Goal: Information Seeking & Learning: Learn about a topic

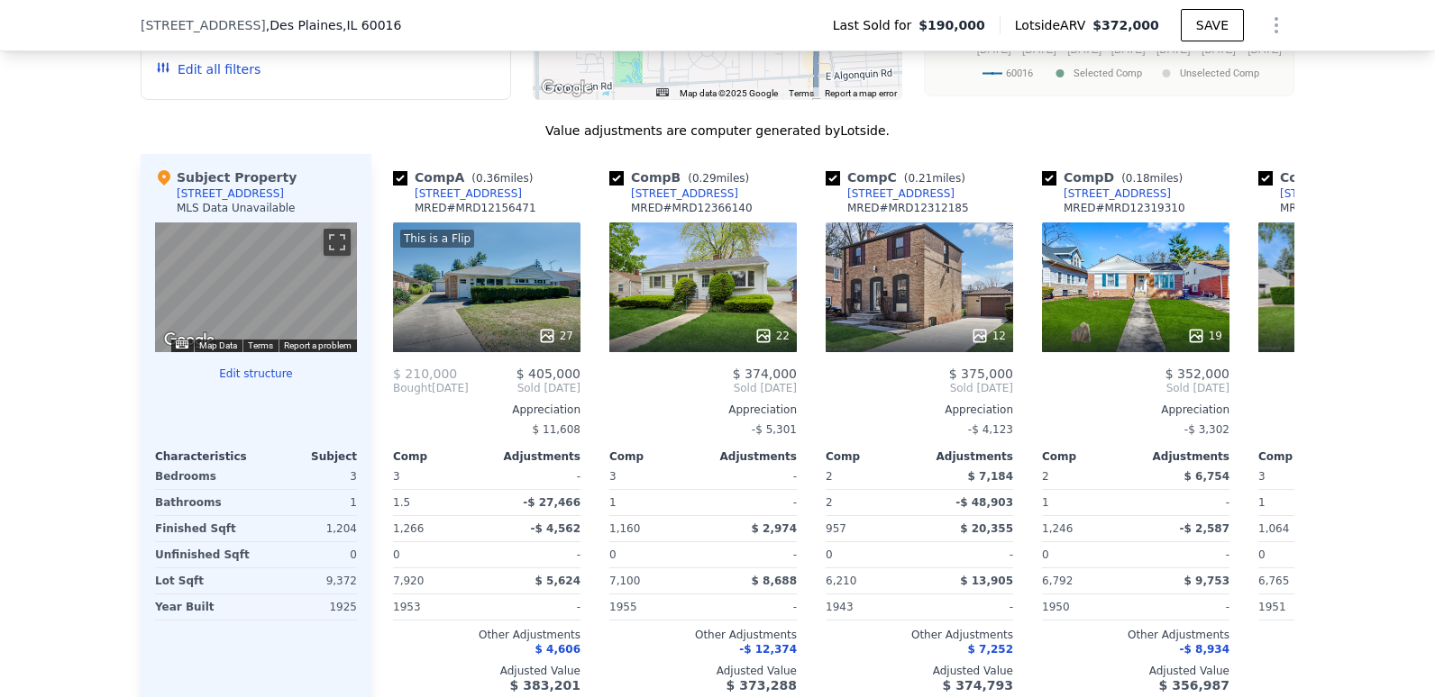
scroll to position [1796, 0]
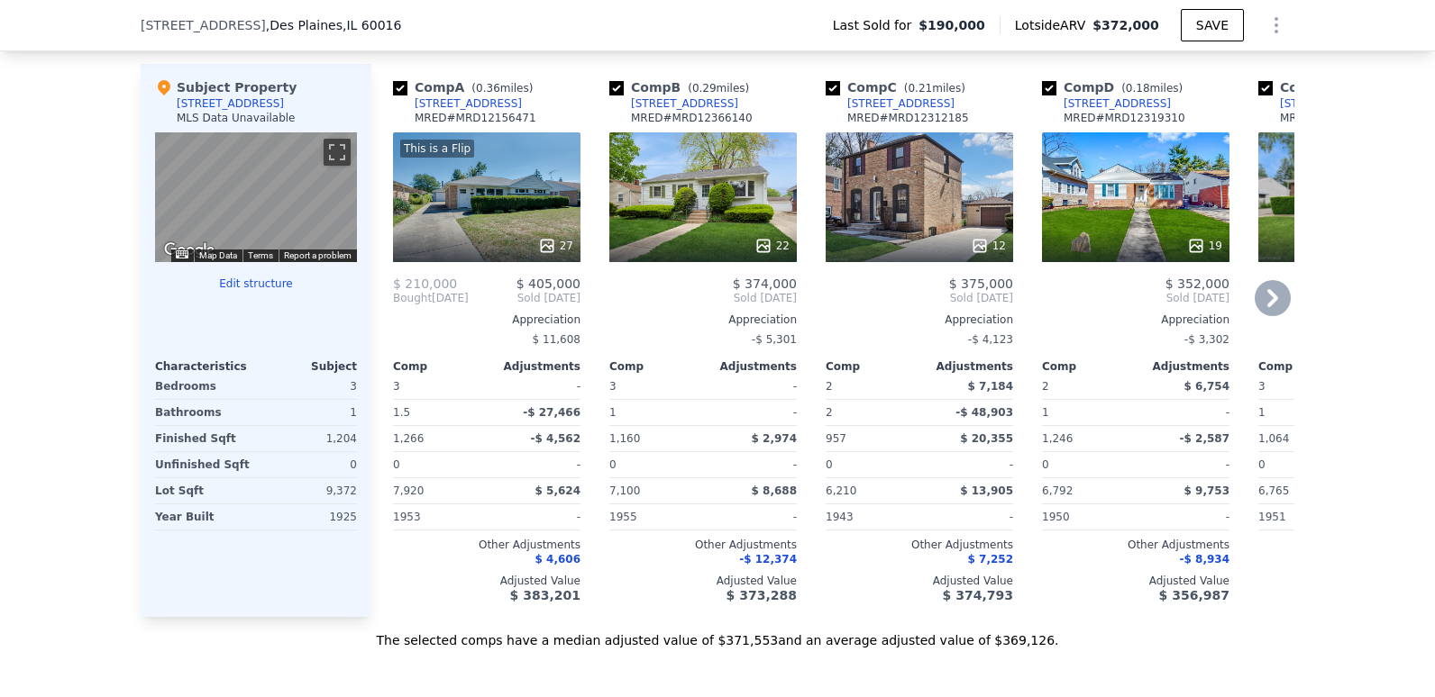
click at [1267, 306] on icon at bounding box center [1272, 298] width 11 height 18
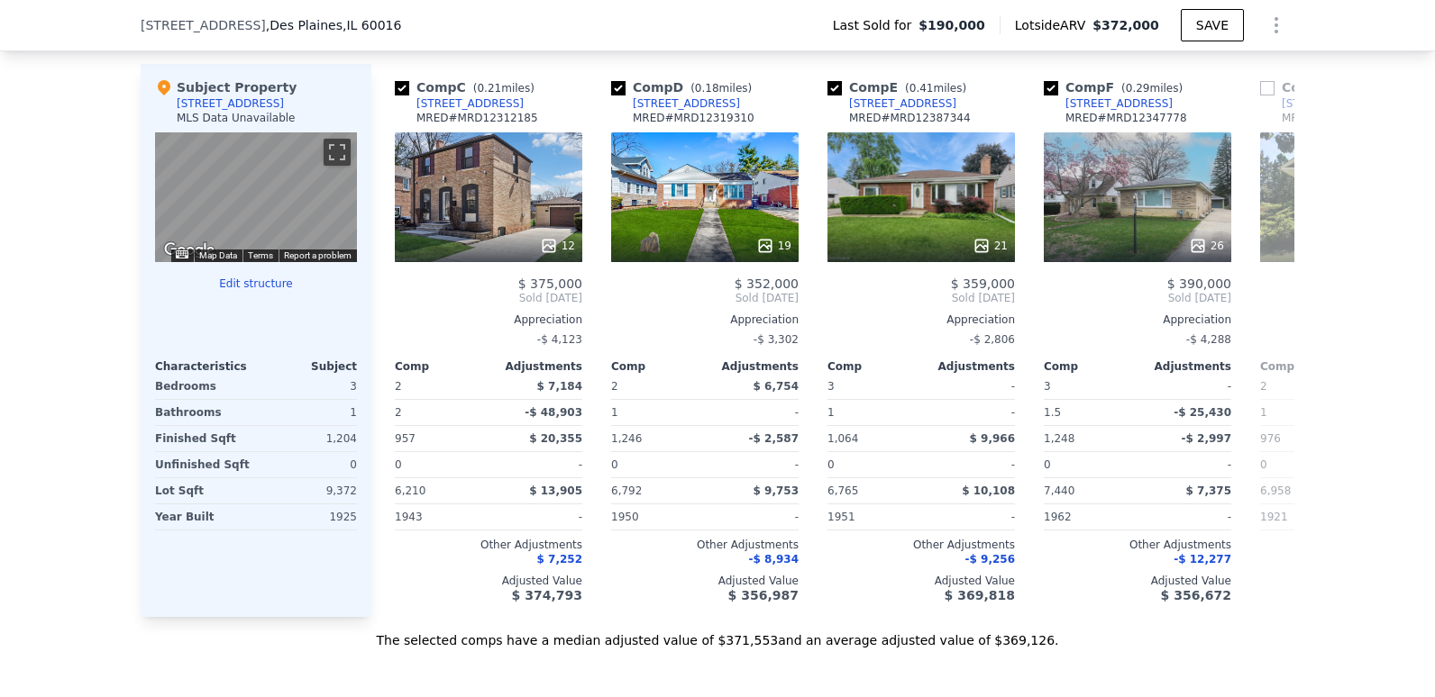
scroll to position [0, 433]
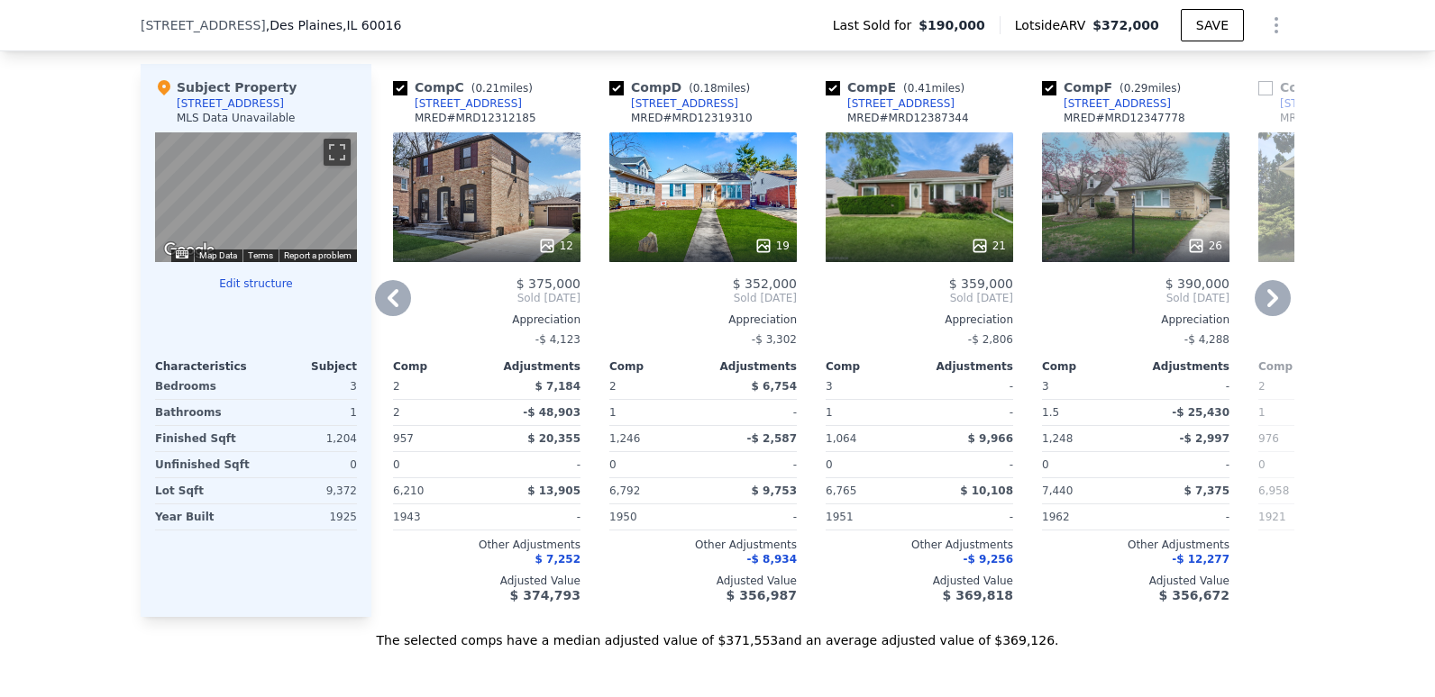
click at [1267, 306] on icon at bounding box center [1272, 298] width 11 height 18
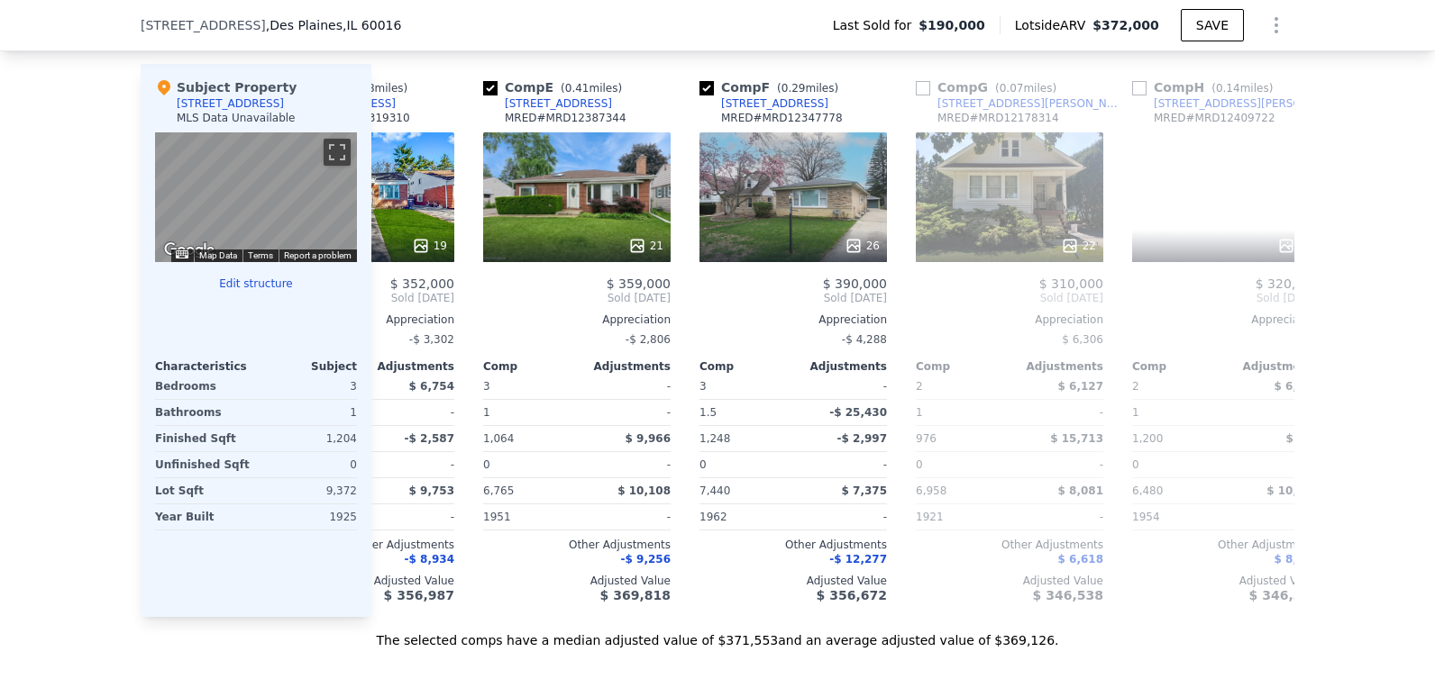
scroll to position [0, 865]
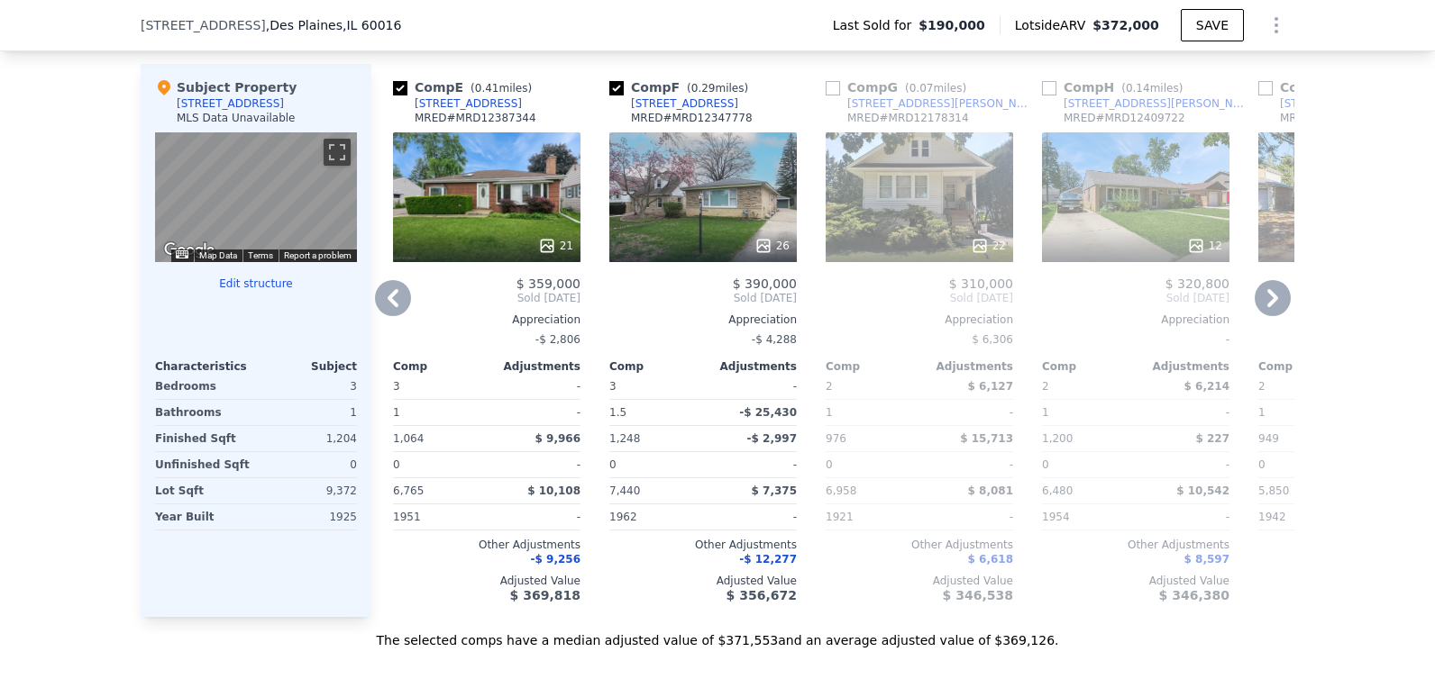
click at [387, 307] on icon at bounding box center [392, 298] width 11 height 18
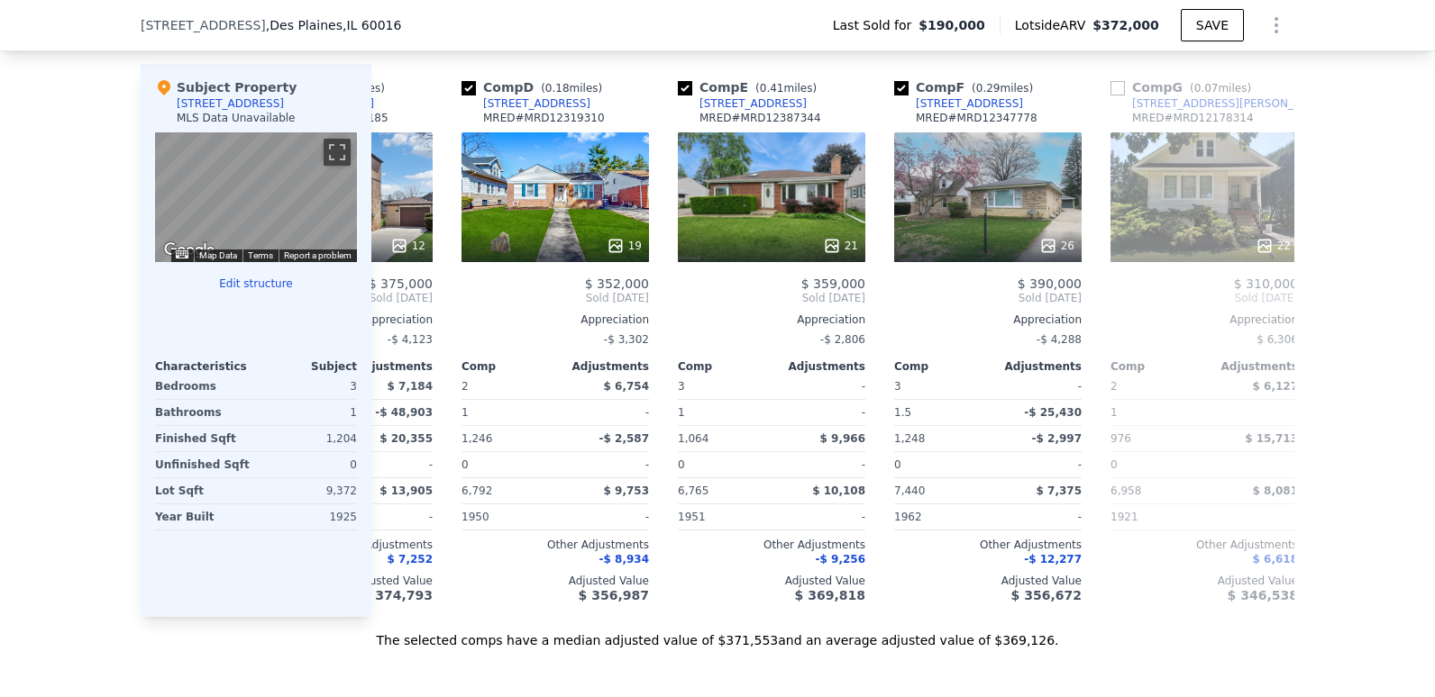
click at [382, 306] on div "Comp A ( 0.36 miles) [STREET_ADDRESS] MRED # MRD12156471 This is a Flip 27 $ 21…" at bounding box center [832, 340] width 923 height 553
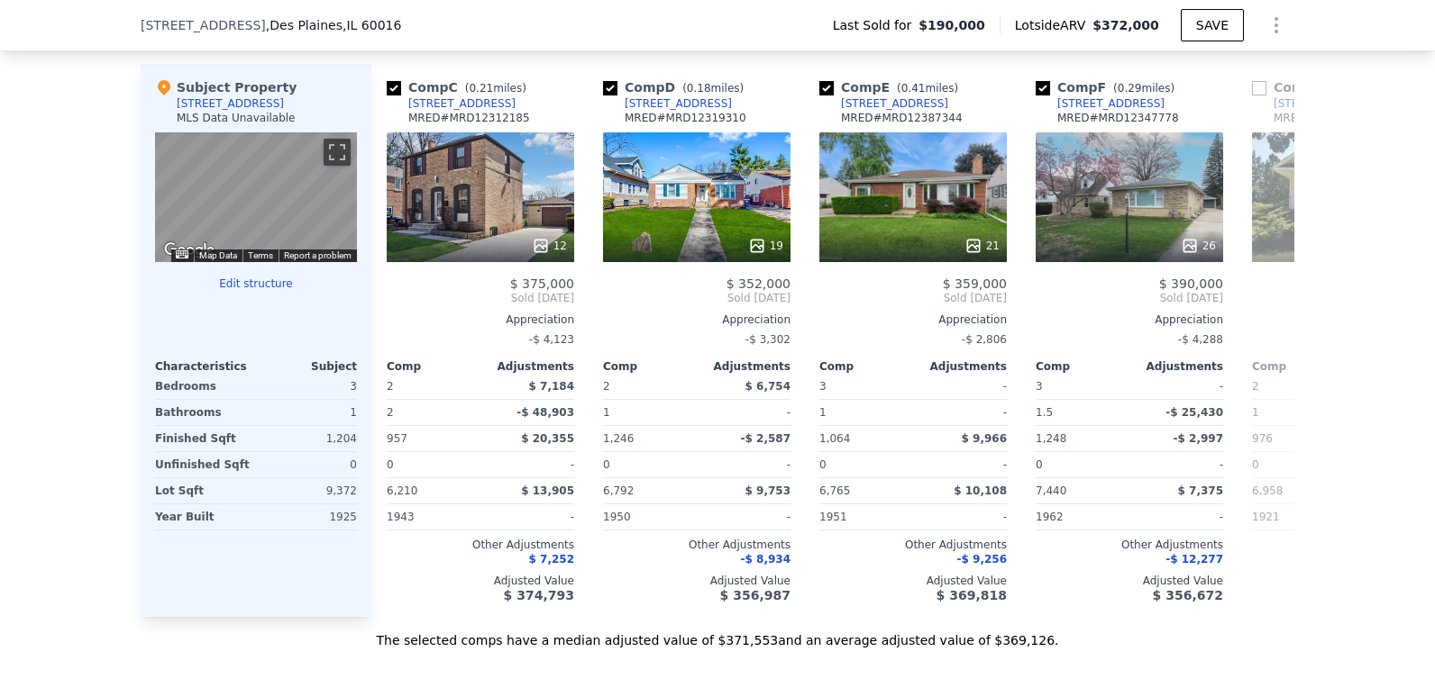
scroll to position [0, 433]
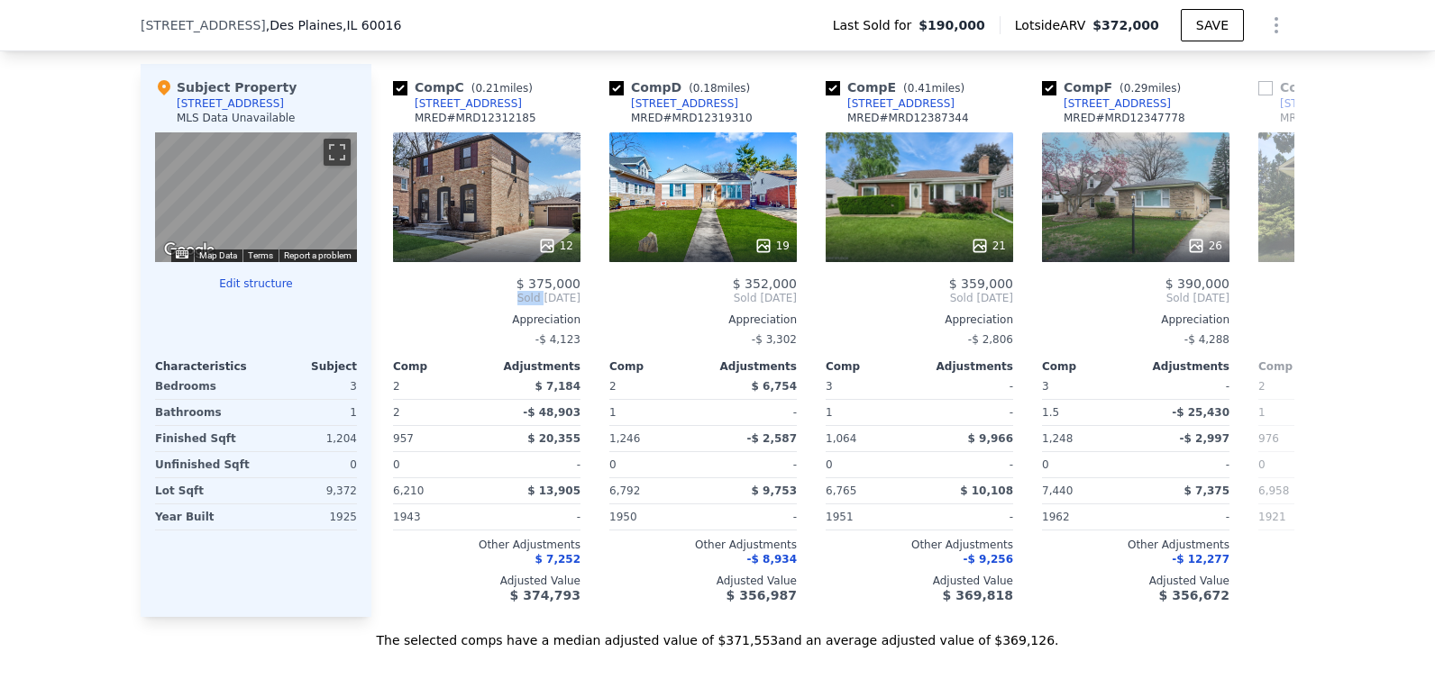
click at [386, 306] on div "Comp C ( 0.21 miles) [STREET_ADDRESS] MRED # MRD12312185 12 $ 375,000 Sold [DAT…" at bounding box center [487, 340] width 202 height 553
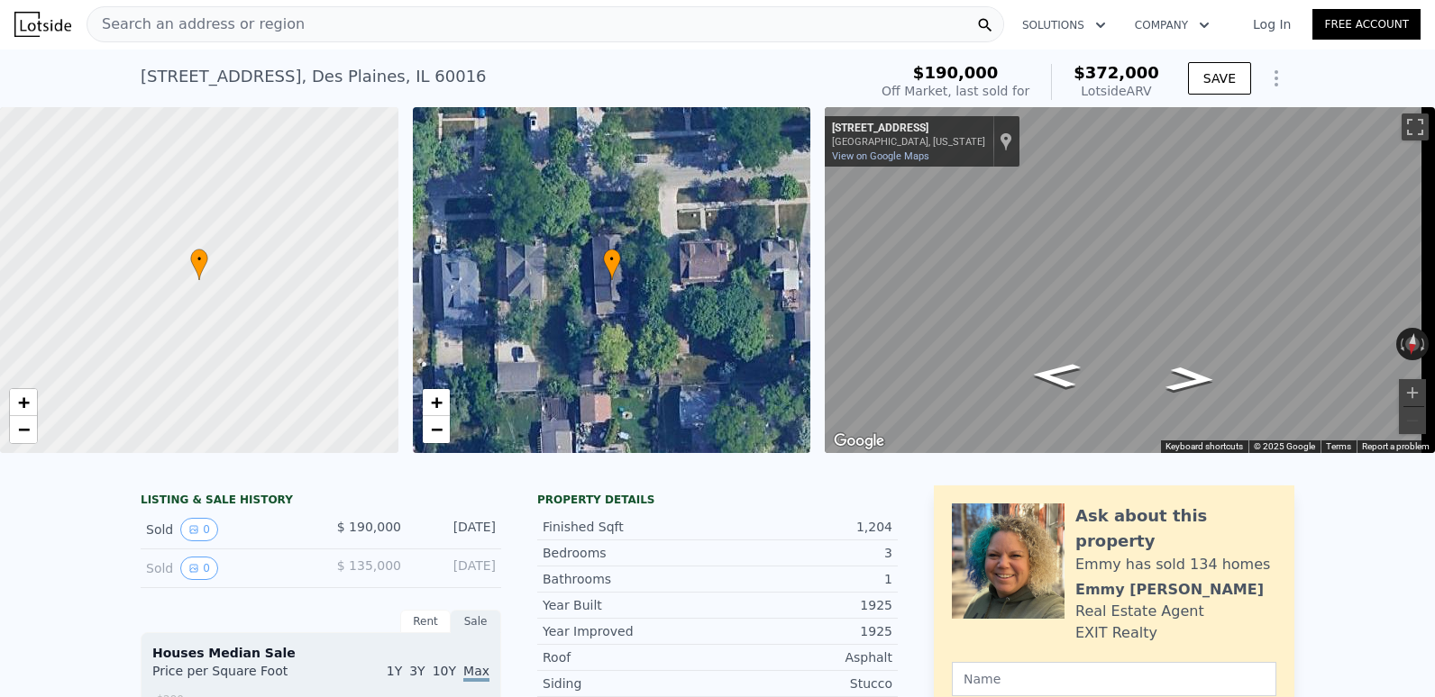
scroll to position [0, 0]
click at [168, 542] on div "Sold 0" at bounding box center [226, 530] width 160 height 23
click at [188, 536] on icon "View historical data" at bounding box center [193, 530] width 11 height 11
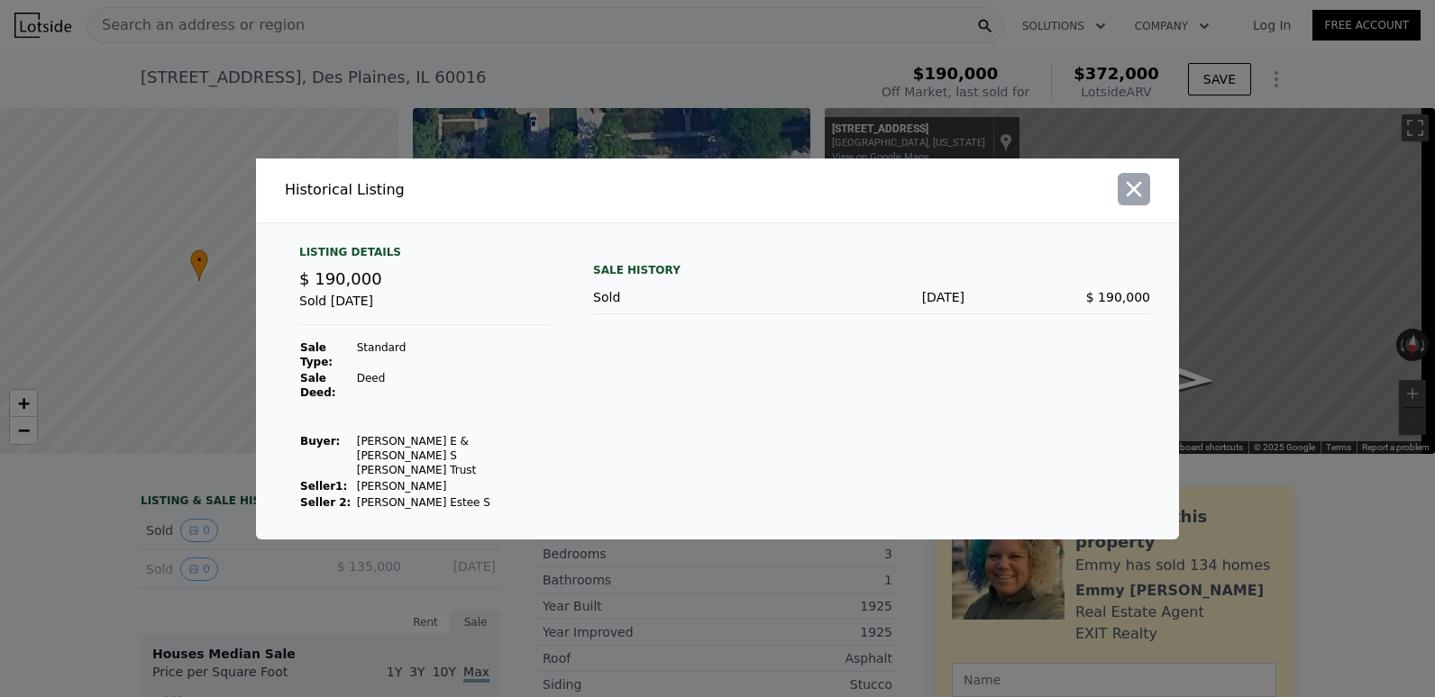
click at [1125, 202] on icon "button" at bounding box center [1133, 189] width 25 height 25
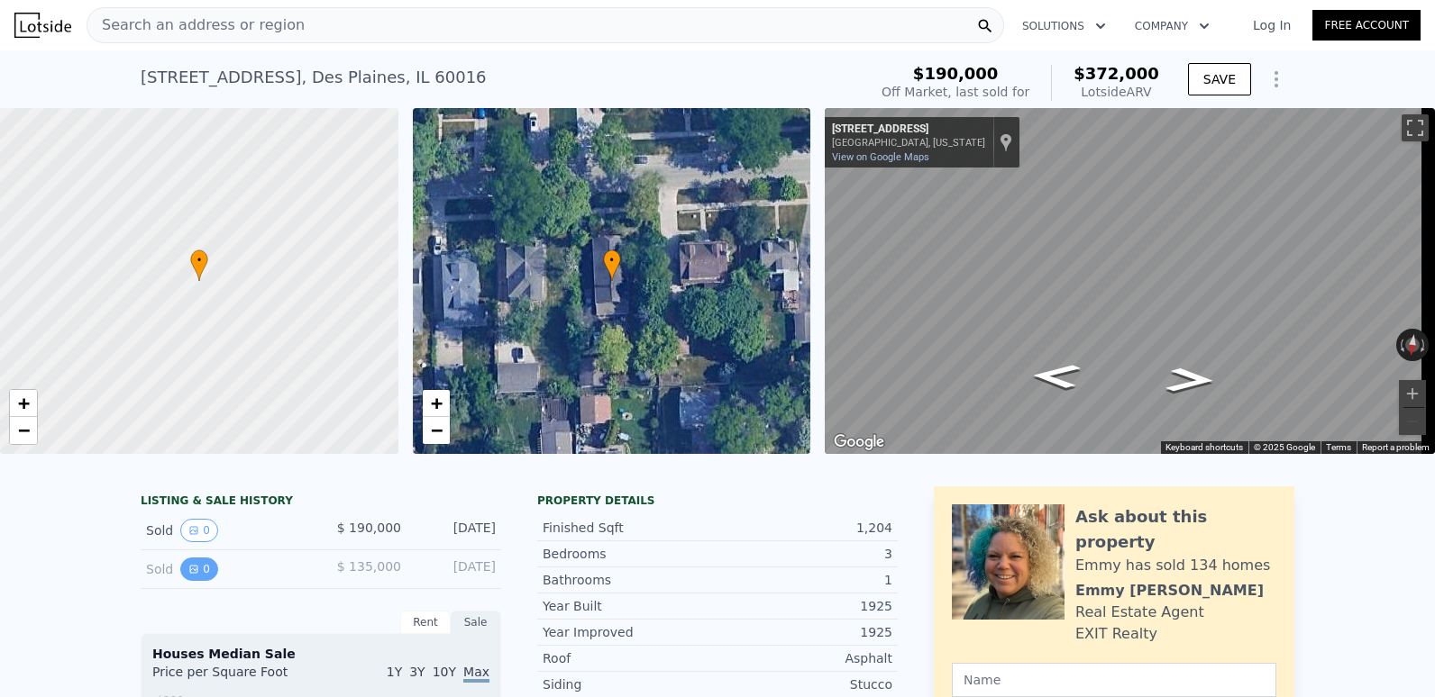
click at [192, 576] on button "0" at bounding box center [199, 569] width 38 height 23
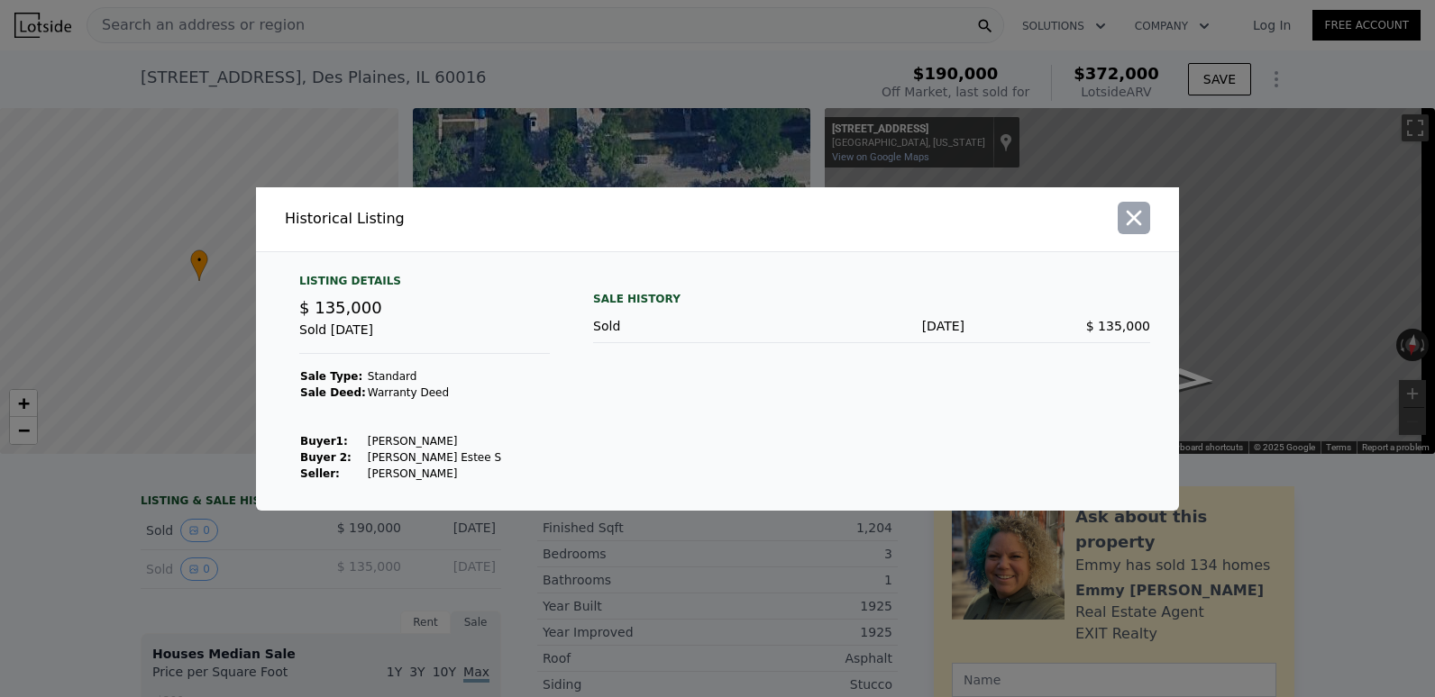
click at [1138, 217] on icon "button" at bounding box center [1133, 217] width 25 height 25
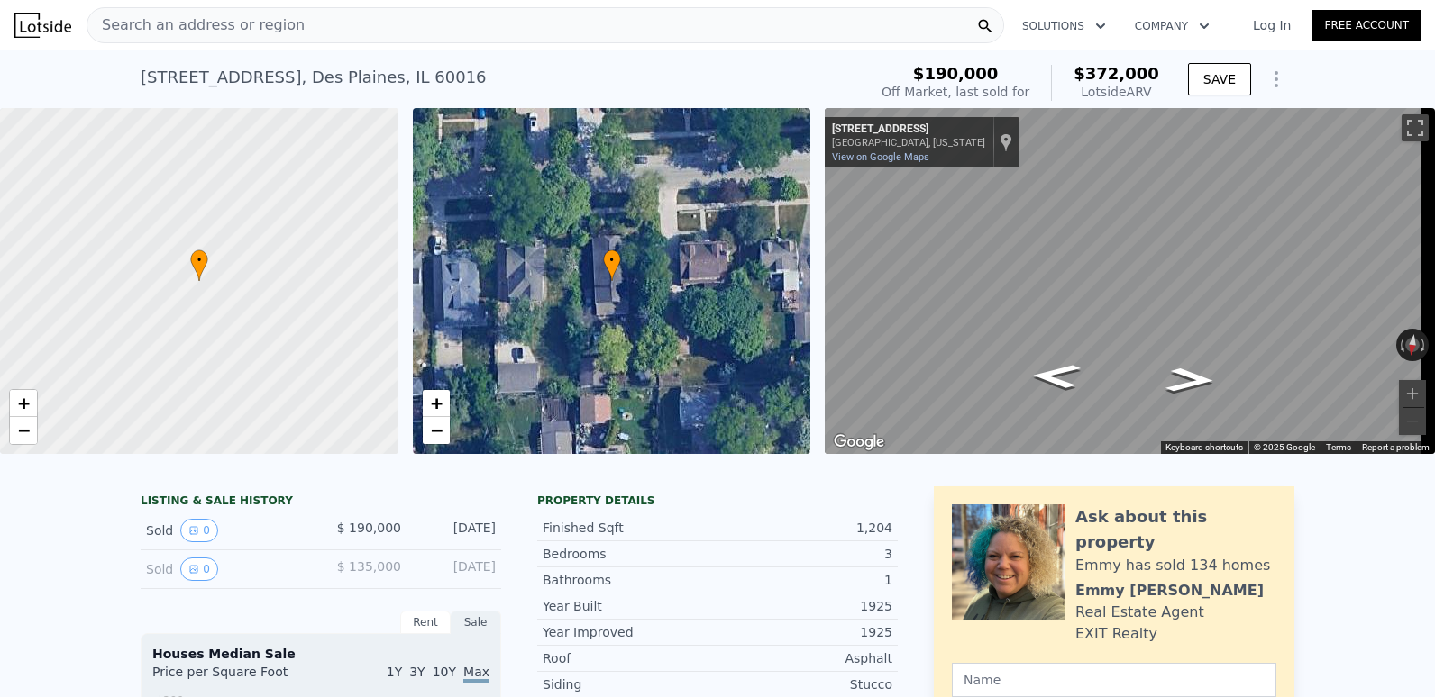
click at [597, 14] on div "Search an address or region" at bounding box center [545, 25] width 917 height 36
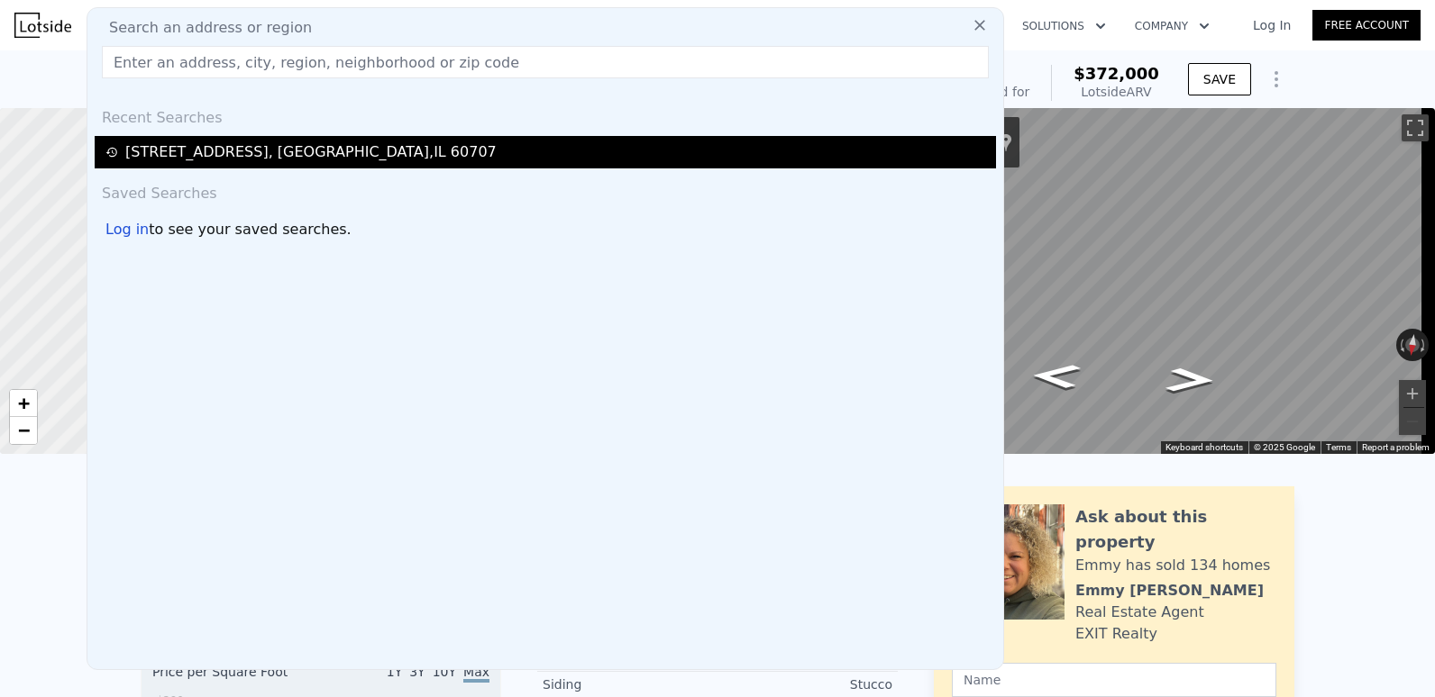
click at [291, 165] on div "[STREET_ADDRESS]" at bounding box center [545, 152] width 901 height 32
click at [296, 148] on div "[STREET_ADDRESS]" at bounding box center [310, 152] width 371 height 22
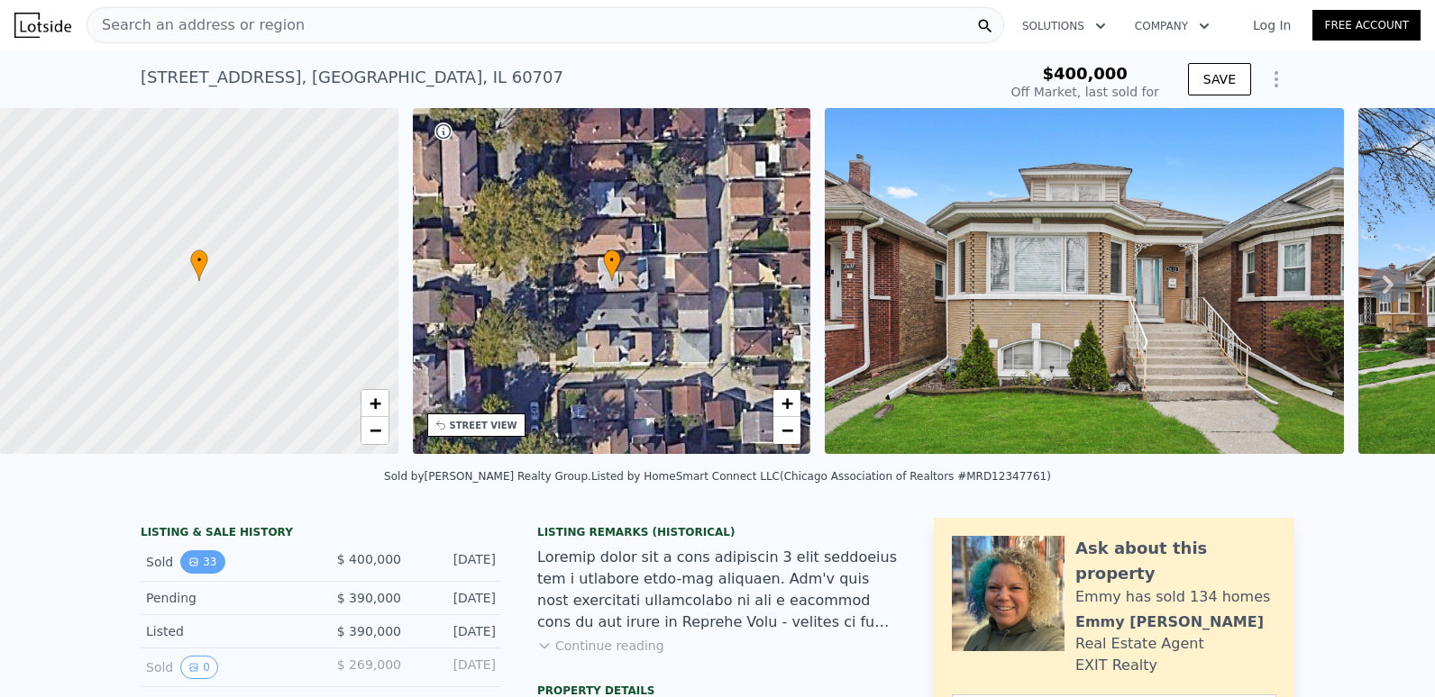
click at [203, 570] on button "33" at bounding box center [202, 562] width 44 height 23
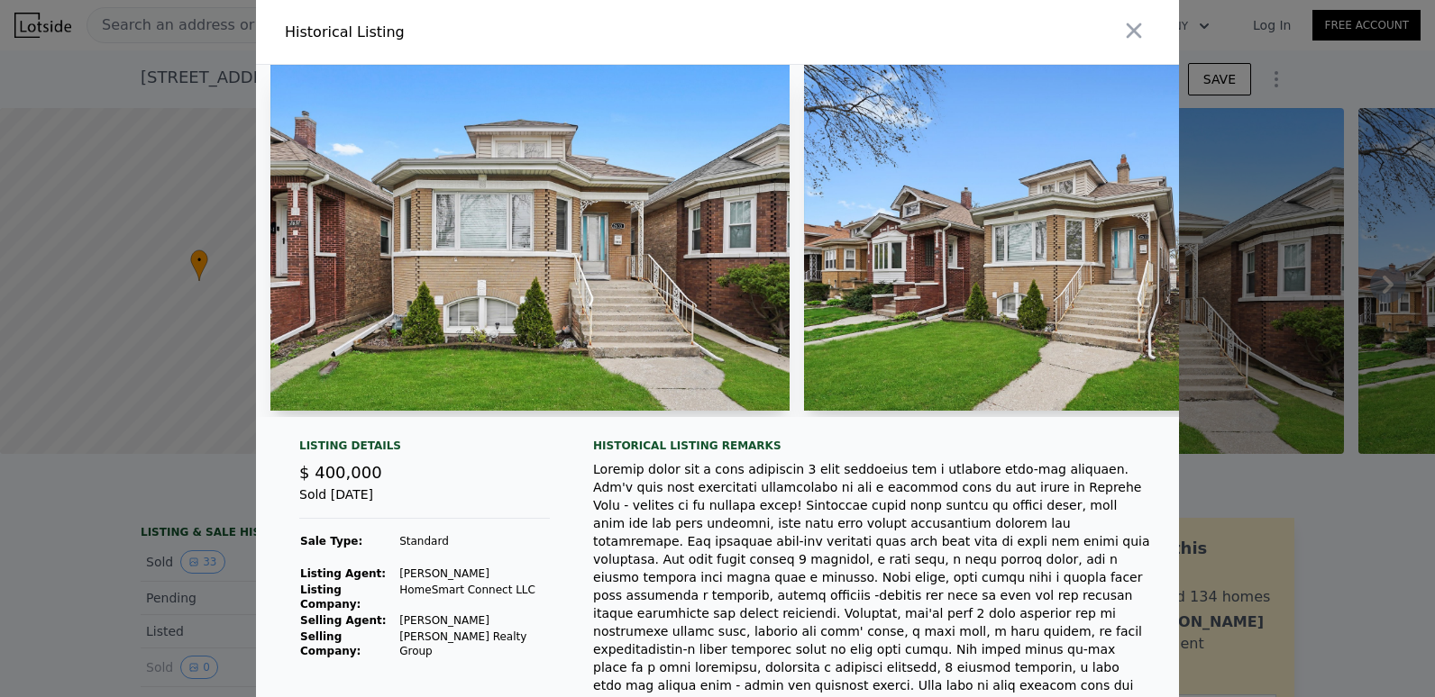
click at [1117, 269] on img at bounding box center [1063, 238] width 519 height 346
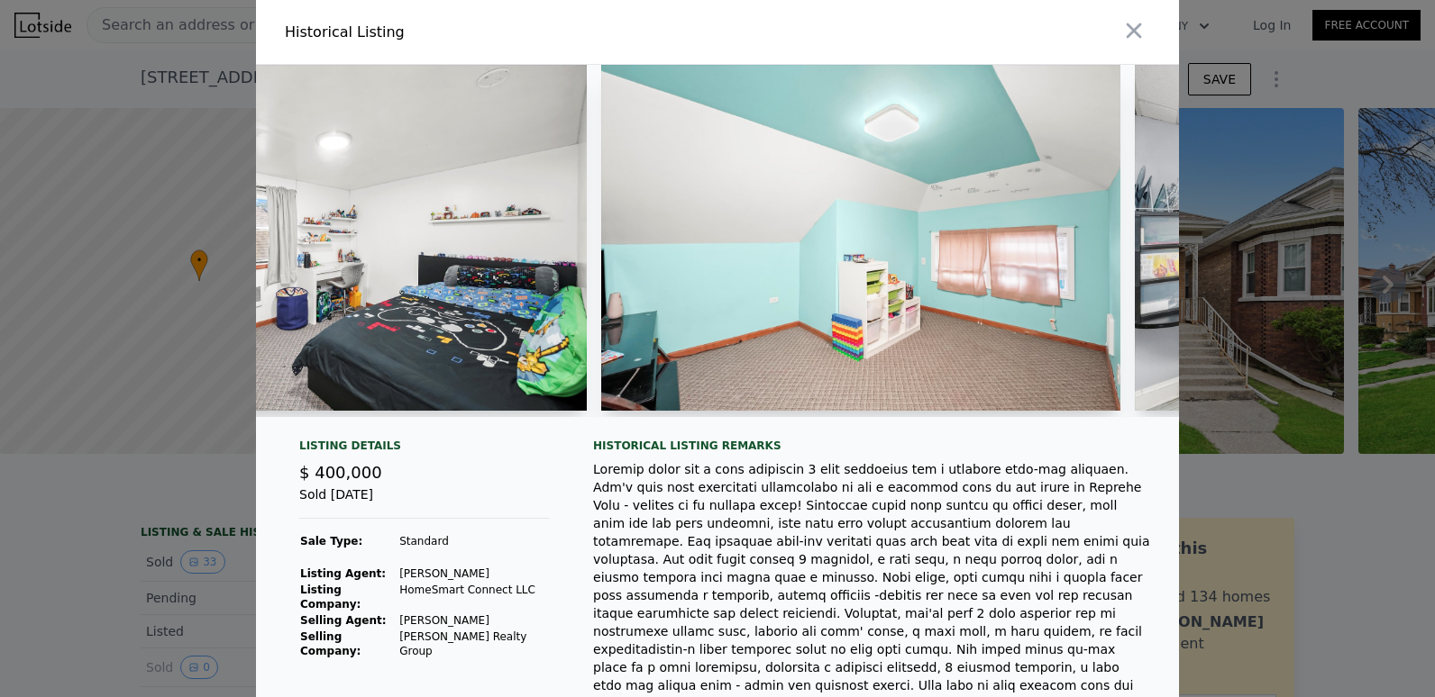
scroll to position [0, 8350]
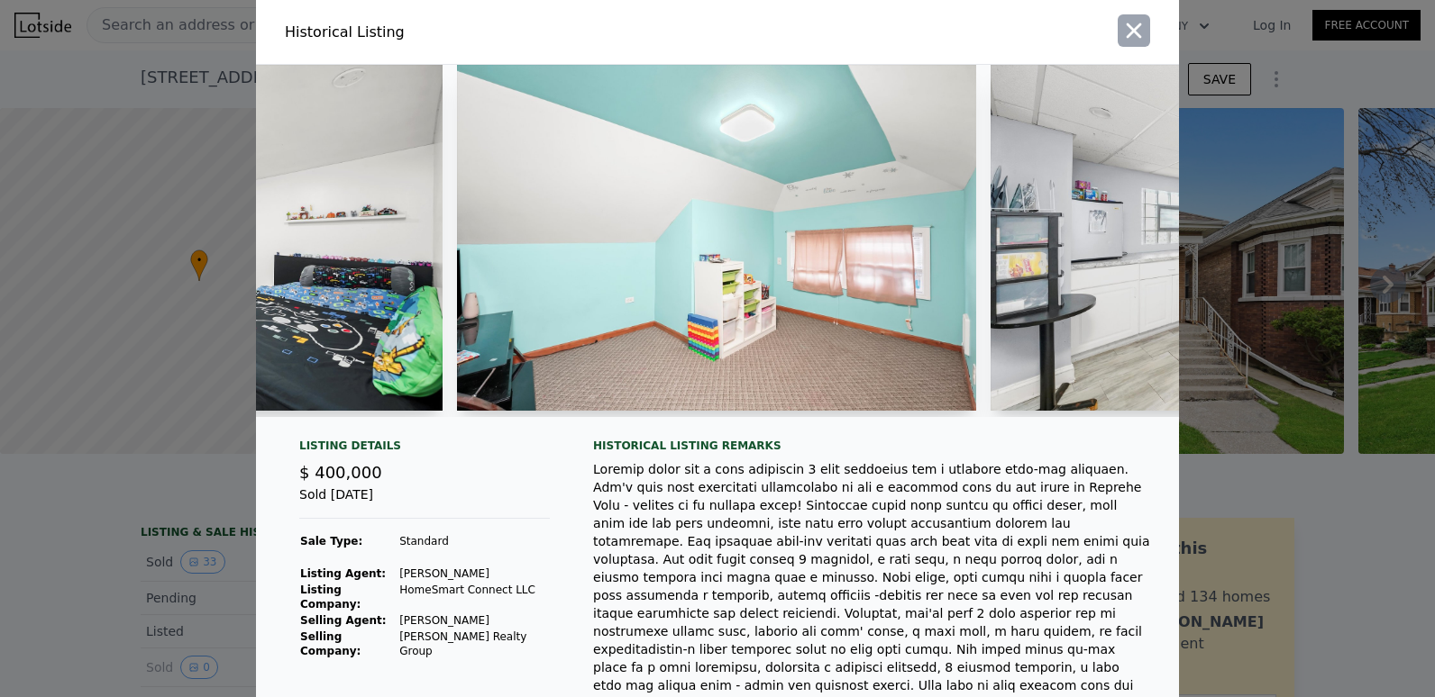
click at [1128, 29] on icon "button" at bounding box center [1133, 30] width 15 height 15
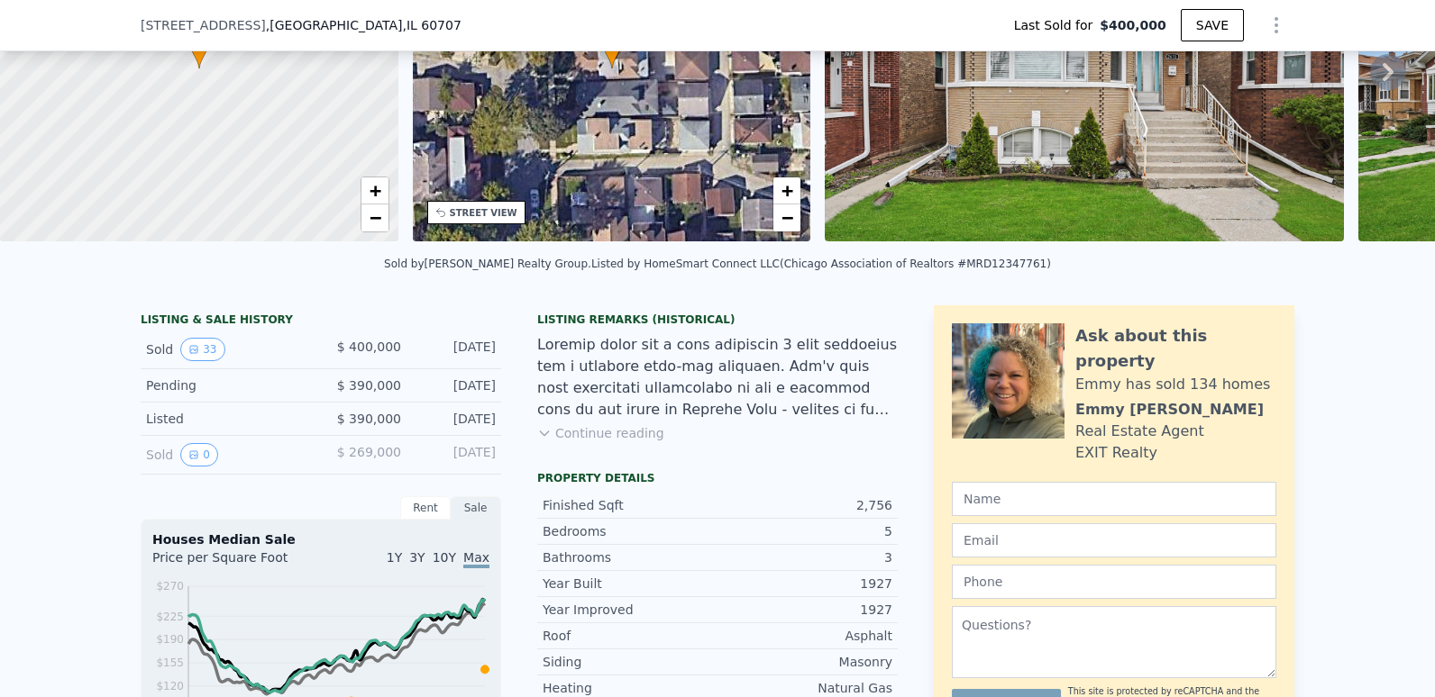
scroll to position [174, 0]
